Goal: Communication & Community: Answer question/provide support

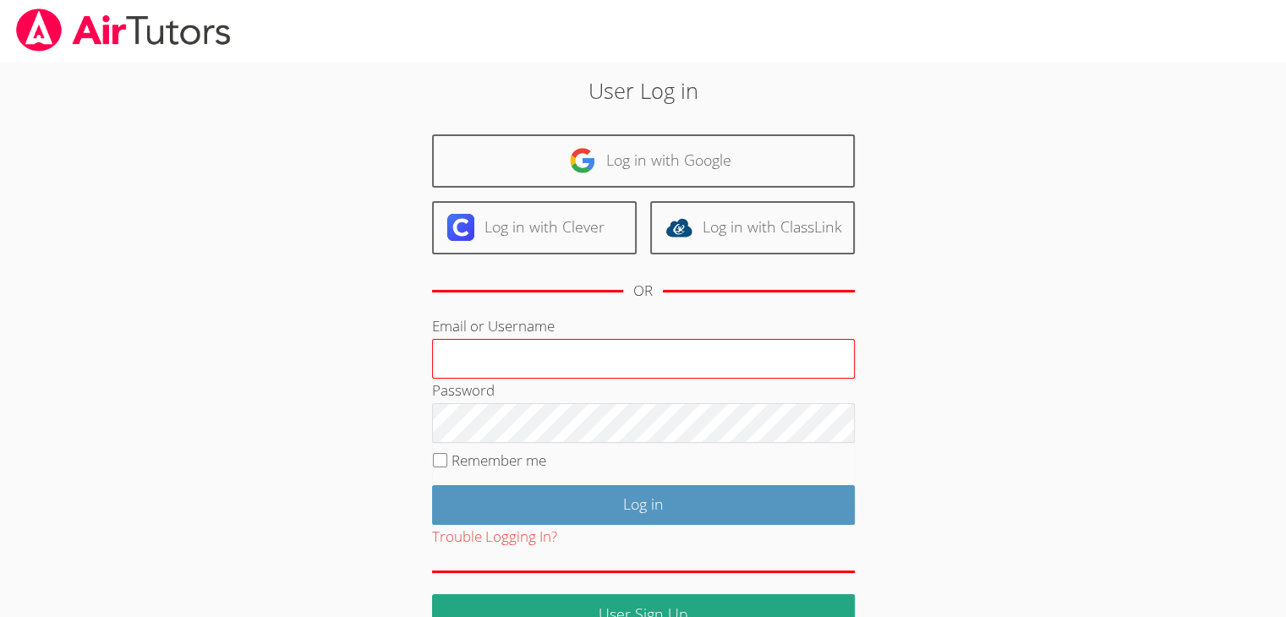
click at [540, 359] on input "Email or Username" at bounding box center [643, 359] width 423 height 41
type input "[EMAIL_ADDRESS][DOMAIN_NAME]"
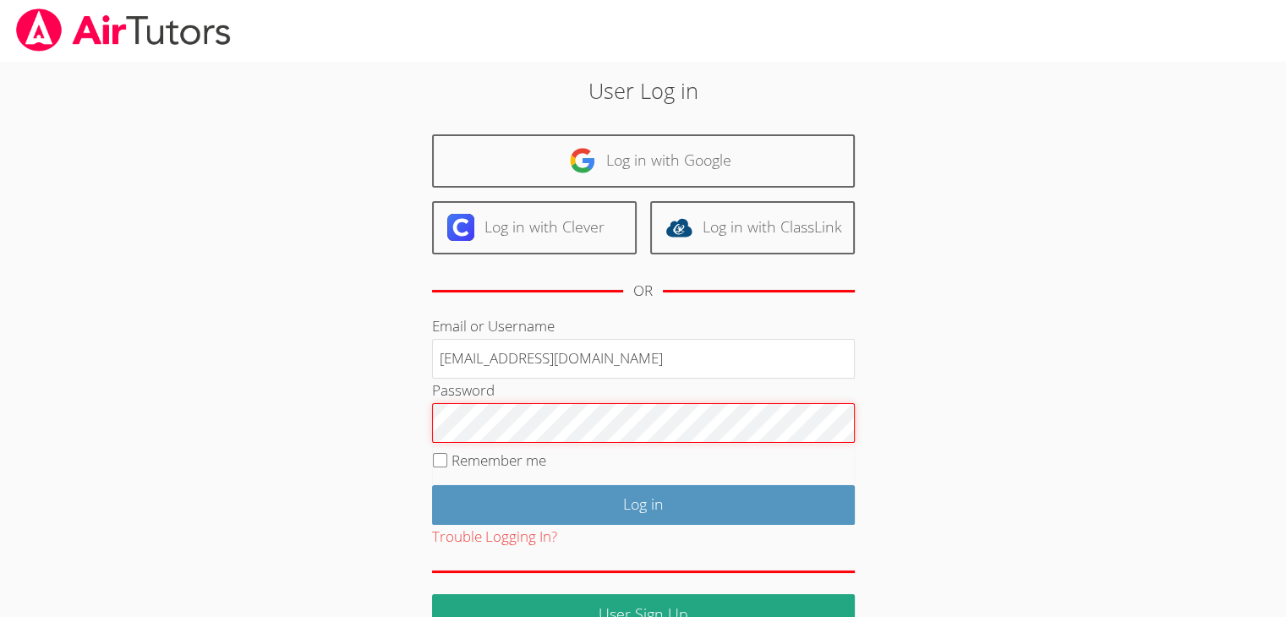
click at [432, 485] on input "Log in" at bounding box center [643, 505] width 423 height 40
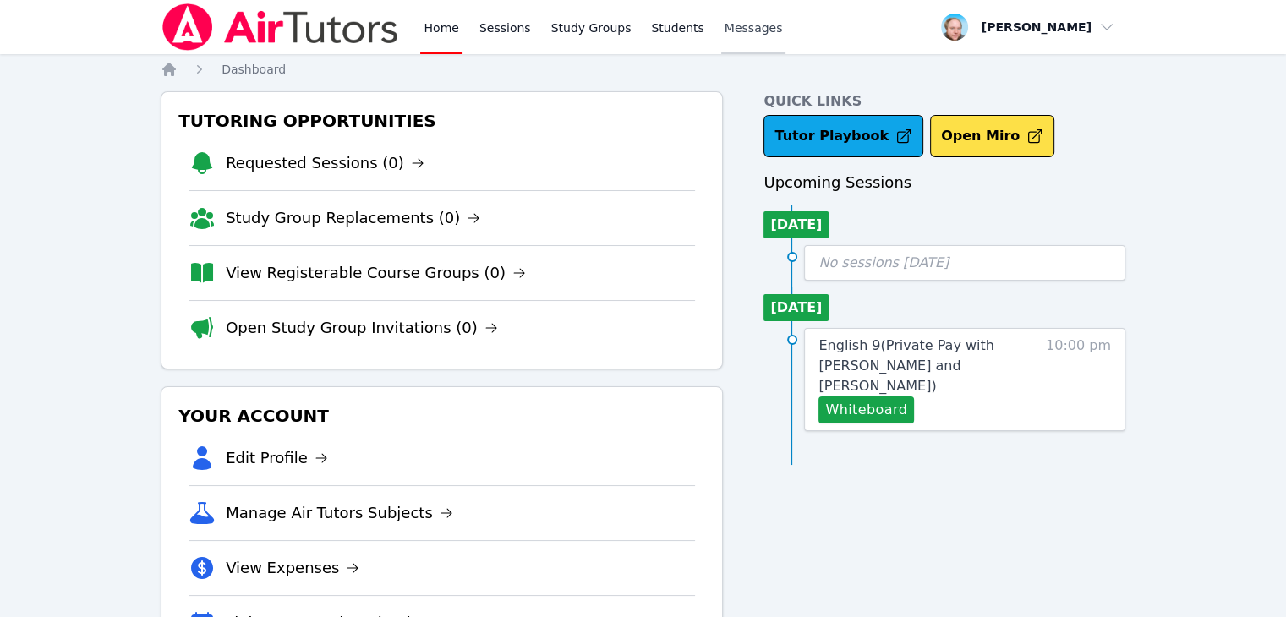
click at [727, 32] on span "Messages" at bounding box center [754, 27] width 58 height 17
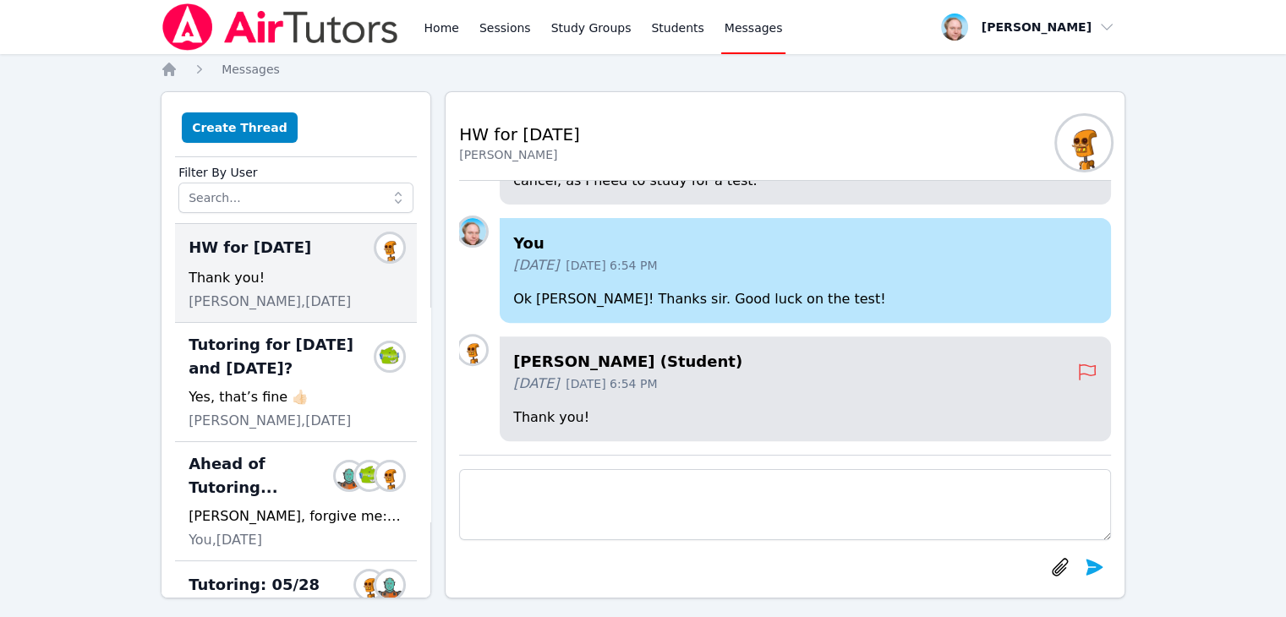
click at [598, 487] on textarea at bounding box center [785, 504] width 652 height 71
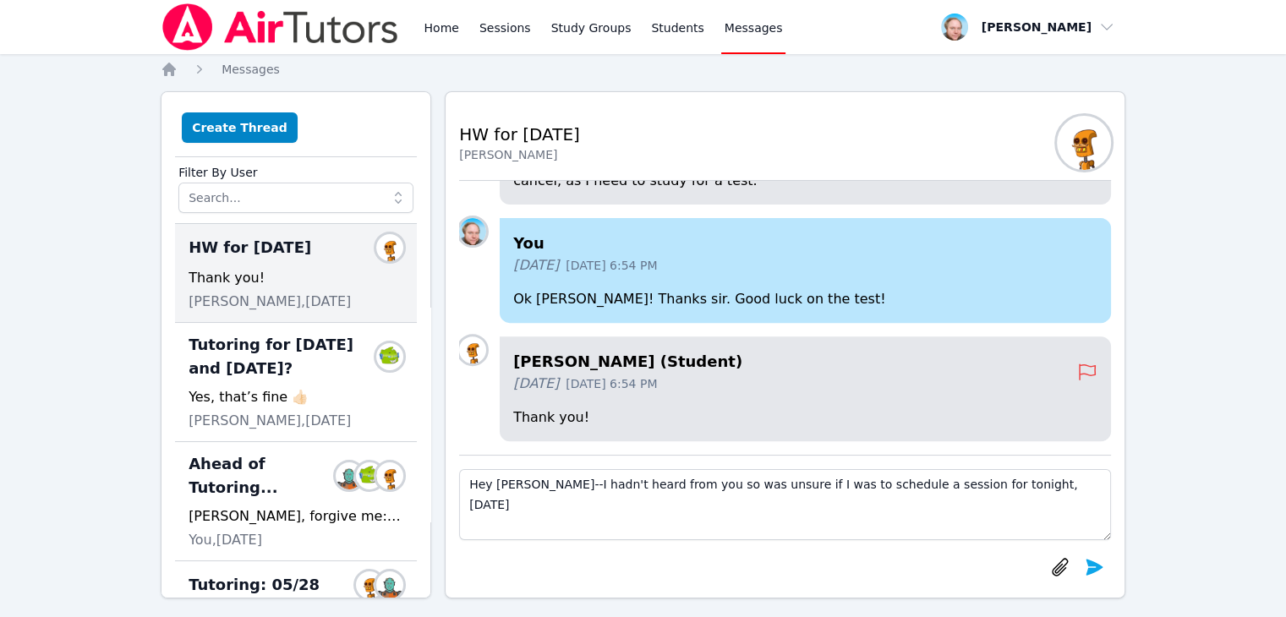
click at [1021, 487] on textarea "Hey Nathan--I hadn't heard from you so was unsure if I was to schedule a sessio…" at bounding box center [785, 504] width 652 height 71
click at [1067, 490] on textarea "Hey Nathan--I hadn't heard from you so was unsure if I was to schedule a sessio…" at bounding box center [785, 504] width 652 height 71
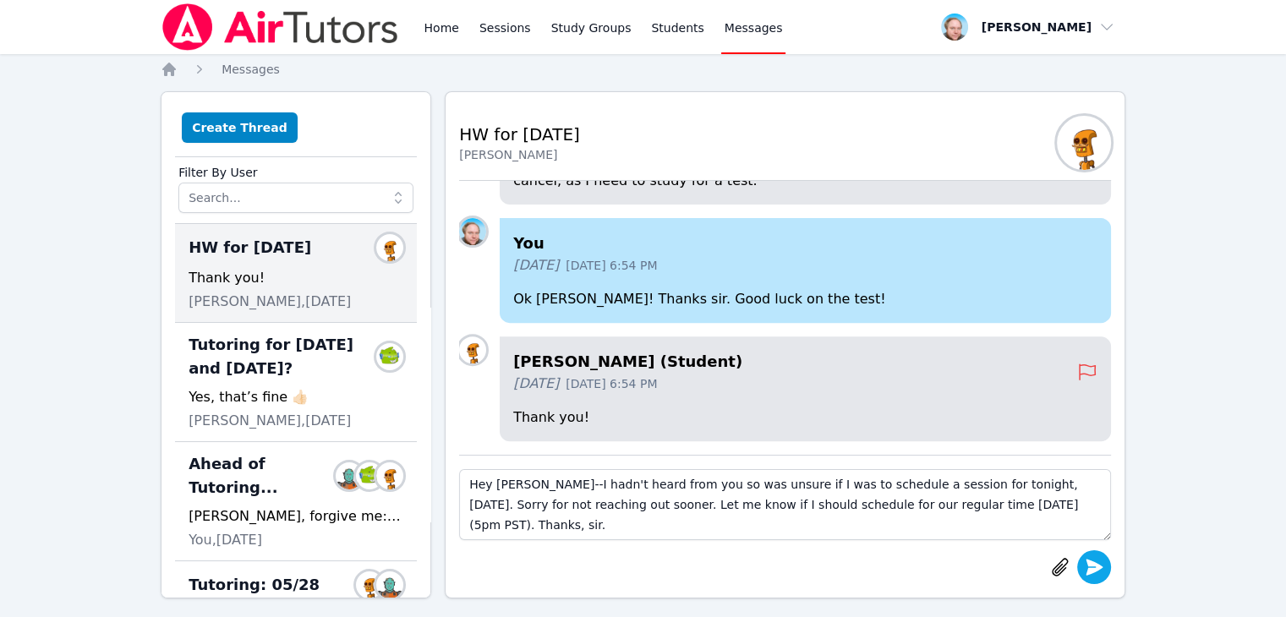
type textarea "Hey Nathan--I hadn't heard from you so was unsure if I was to schedule a sessio…"
click at [1088, 566] on icon "submit" at bounding box center [1094, 567] width 17 height 16
